Goal: Transaction & Acquisition: Purchase product/service

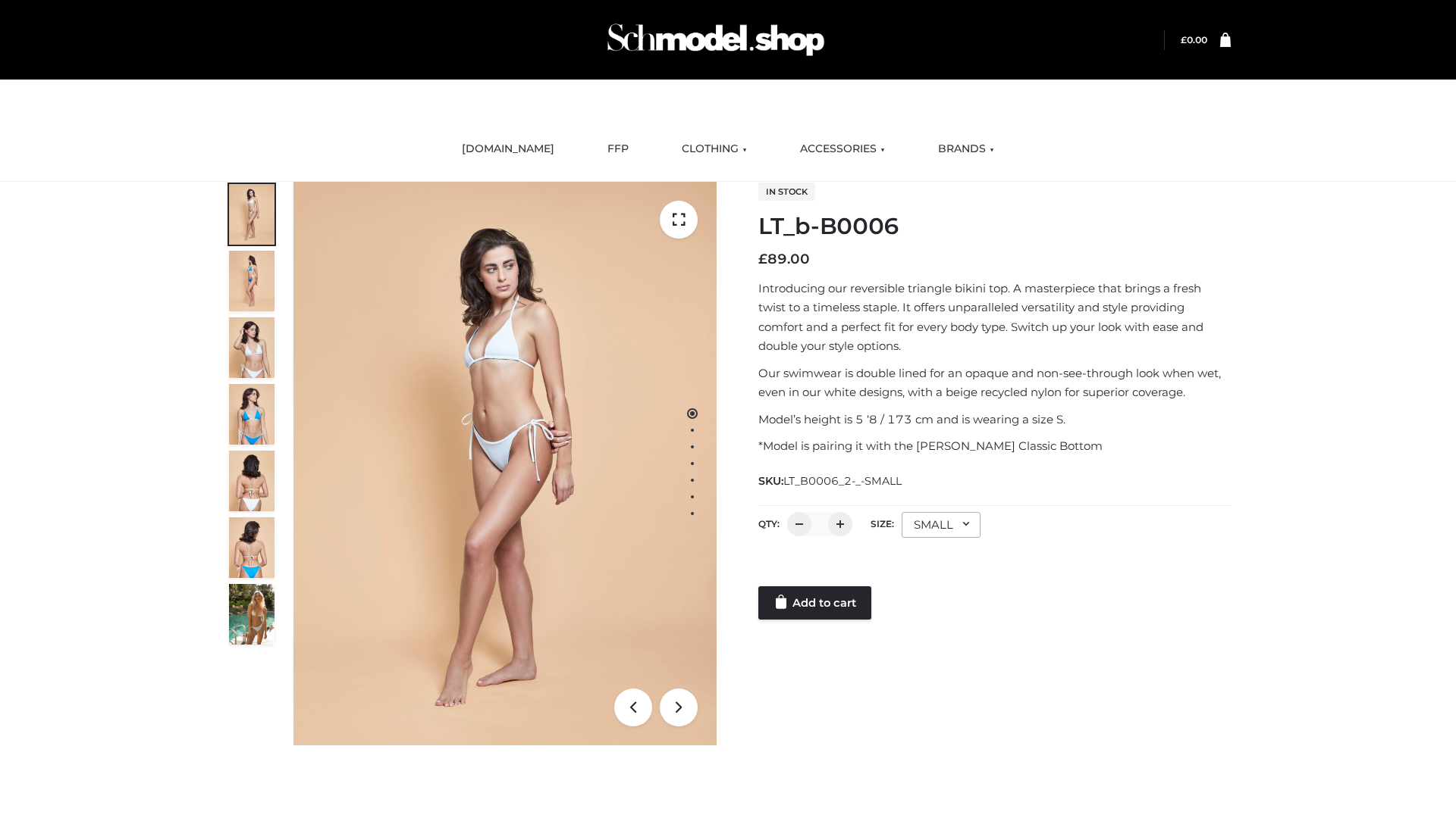
click at [816, 603] on link "Add to cart" at bounding box center [815, 603] width 113 height 34
